Goal: Check status: Check status

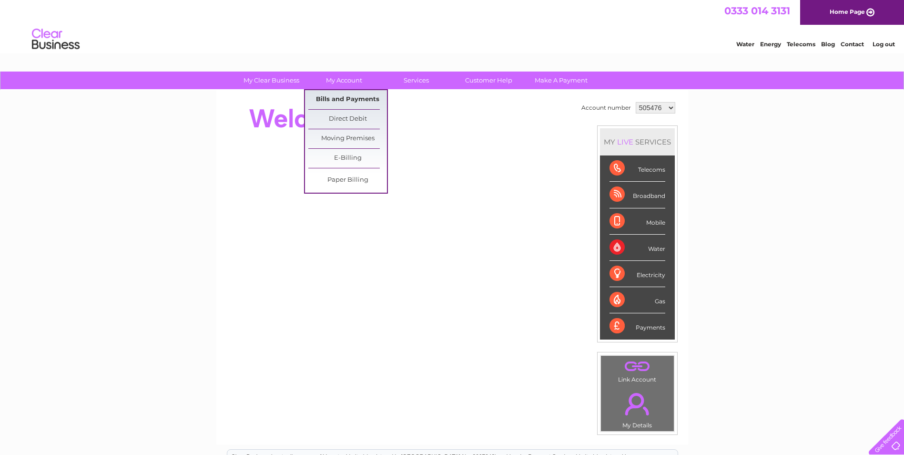
click at [341, 97] on link "Bills and Payments" at bounding box center [347, 99] width 79 height 19
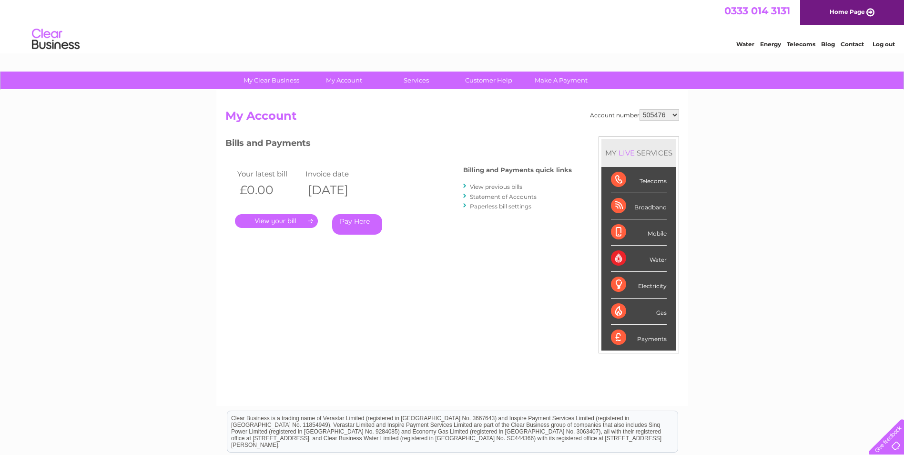
click at [277, 220] on link "." at bounding box center [276, 221] width 83 height 14
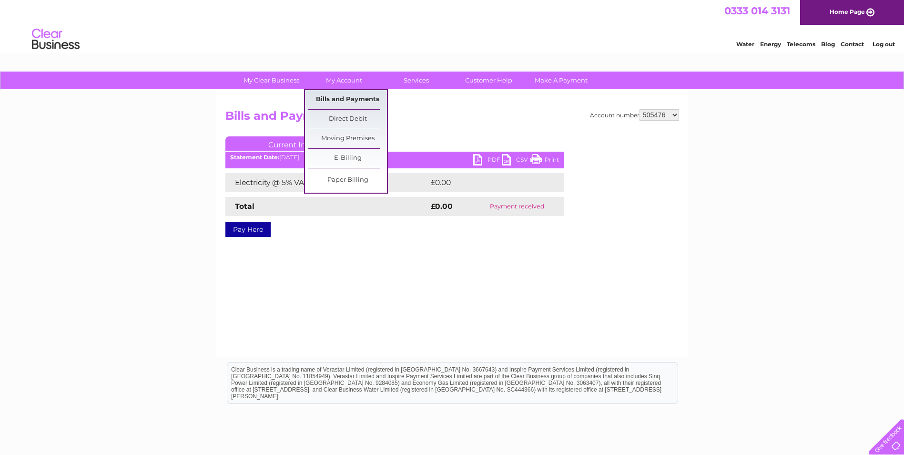
click at [349, 98] on link "Bills and Payments" at bounding box center [347, 99] width 79 height 19
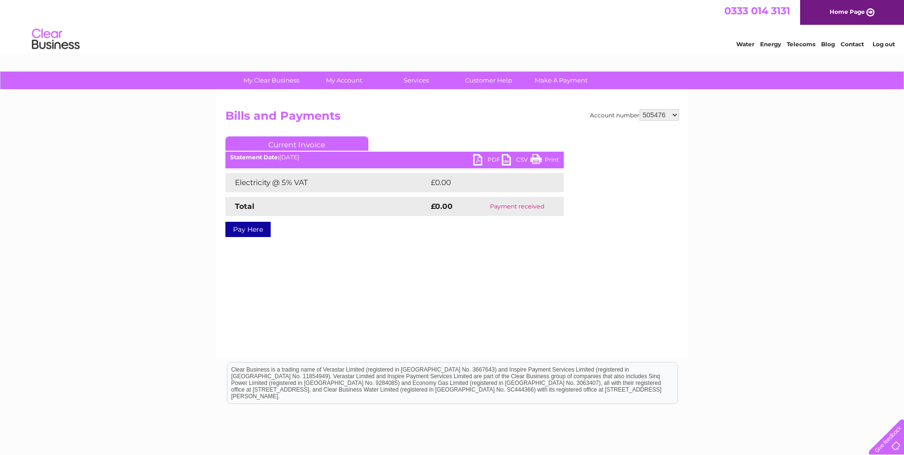
click at [662, 118] on select "505476 1108913" at bounding box center [660, 114] width 40 height 11
select select "1108913"
click at [640, 109] on select "505476 1108913" at bounding box center [660, 114] width 40 height 11
